Goal: Navigation & Orientation: Understand site structure

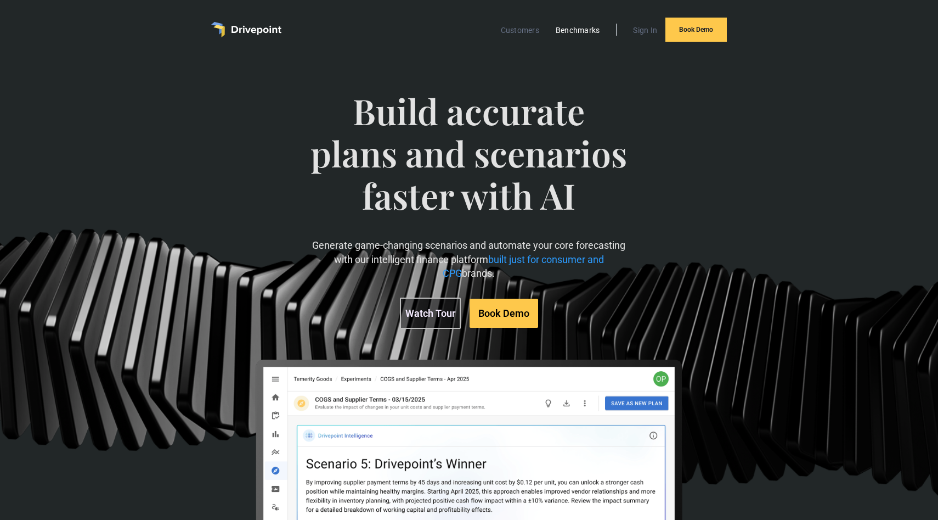
click at [572, 36] on link "Benchmarks" at bounding box center [577, 30] width 55 height 14
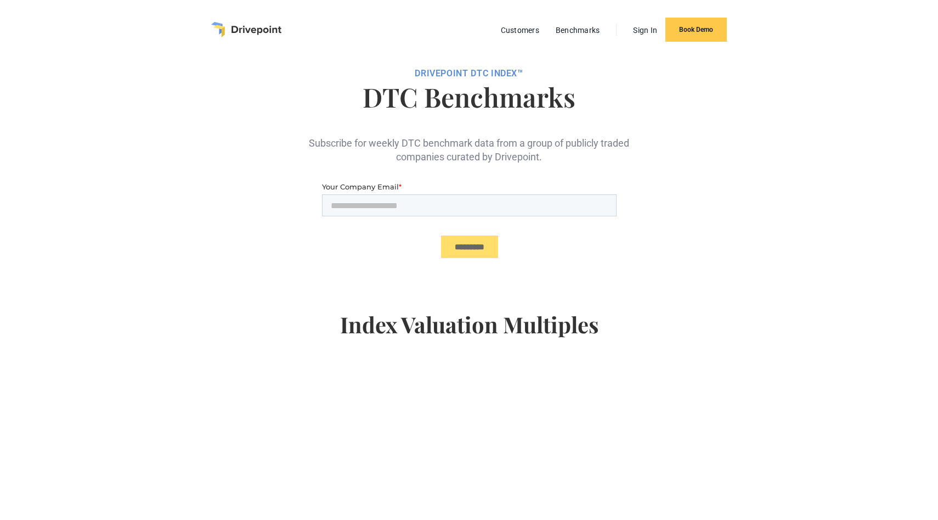
click at [277, 24] on img "home" at bounding box center [246, 29] width 70 height 15
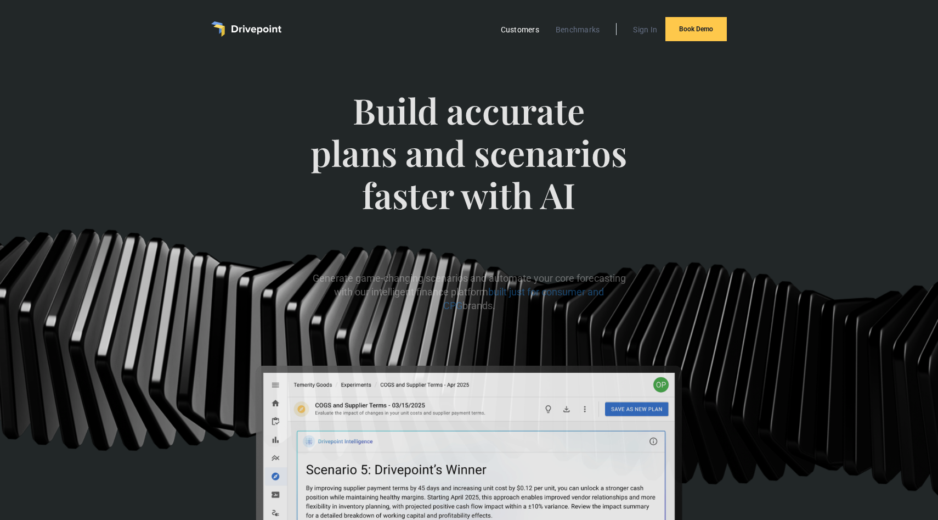
click at [531, 24] on link "Customers" at bounding box center [520, 30] width 49 height 14
